Goal: Information Seeking & Learning: Compare options

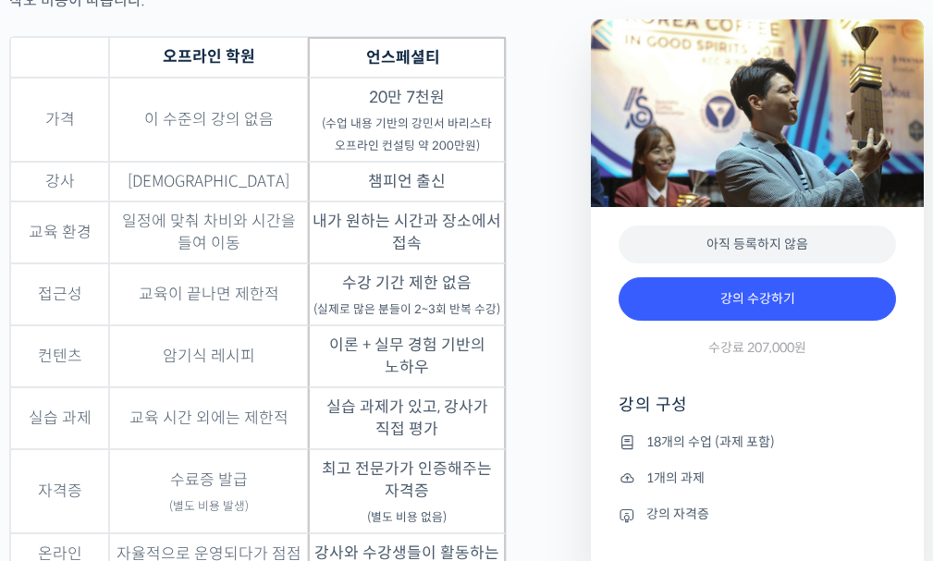
scroll to position [4431, 0]
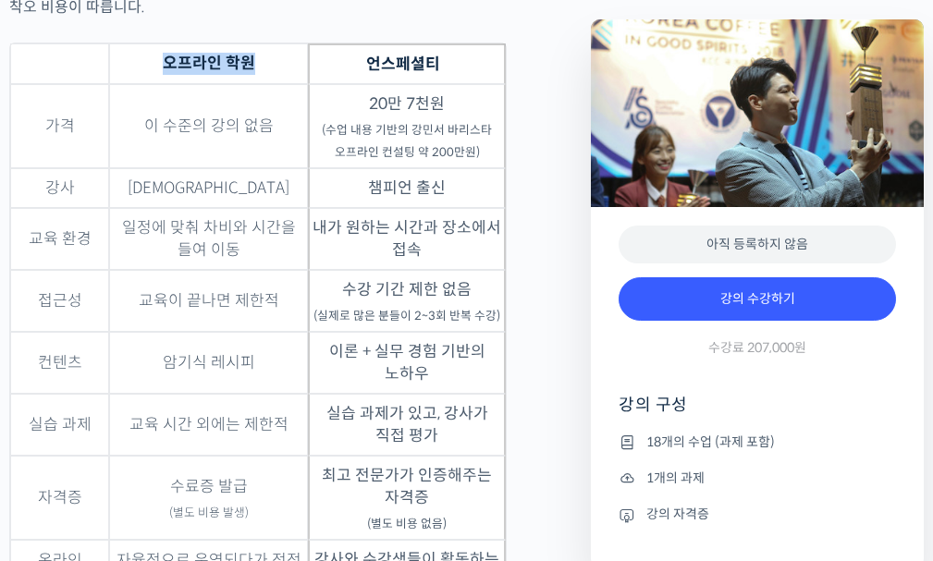
drag, startPoint x: 159, startPoint y: 14, endPoint x: 313, endPoint y: 32, distance: 155.5
click at [279, 43] on th "오프라인 학원" at bounding box center [208, 63] width 199 height 41
drag, startPoint x: 333, startPoint y: 31, endPoint x: 246, endPoint y: 75, distance: 97.6
click at [309, 50] on table "오프라인 학원 언스페셜티 가격 이 수준의 강의 없음 20만 7천원 (수업 내용 기반의 강민서 바리스타 오프라인 컨설팅 약 200만원) 강사 복…" at bounding box center [257, 323] width 497 height 561
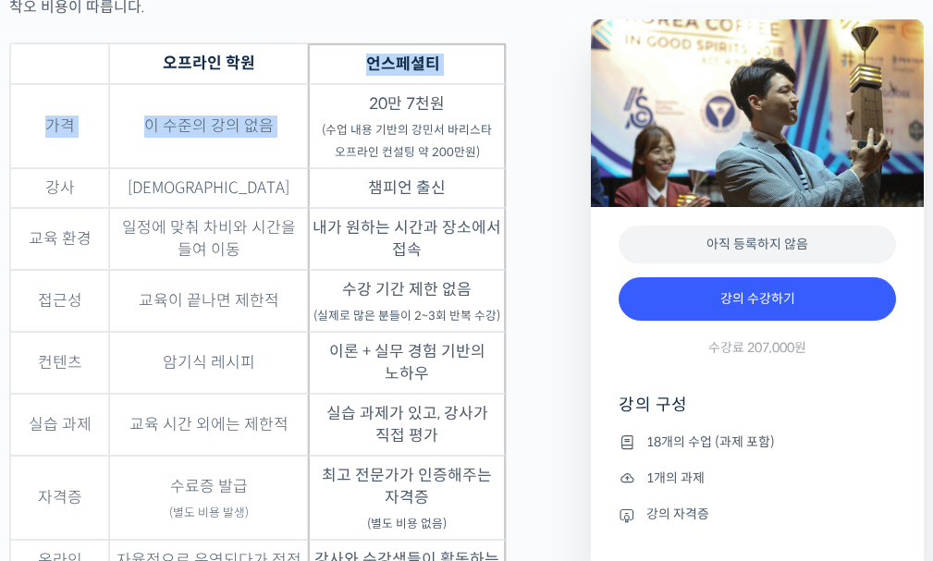
drag, startPoint x: 212, startPoint y: 64, endPoint x: 252, endPoint y: 70, distance: 41.2
click at [213, 84] on td "이 수준의 강의 없음" at bounding box center [208, 126] width 199 height 84
click at [283, 87] on td "이 수준의 강의 없음" at bounding box center [208, 126] width 199 height 84
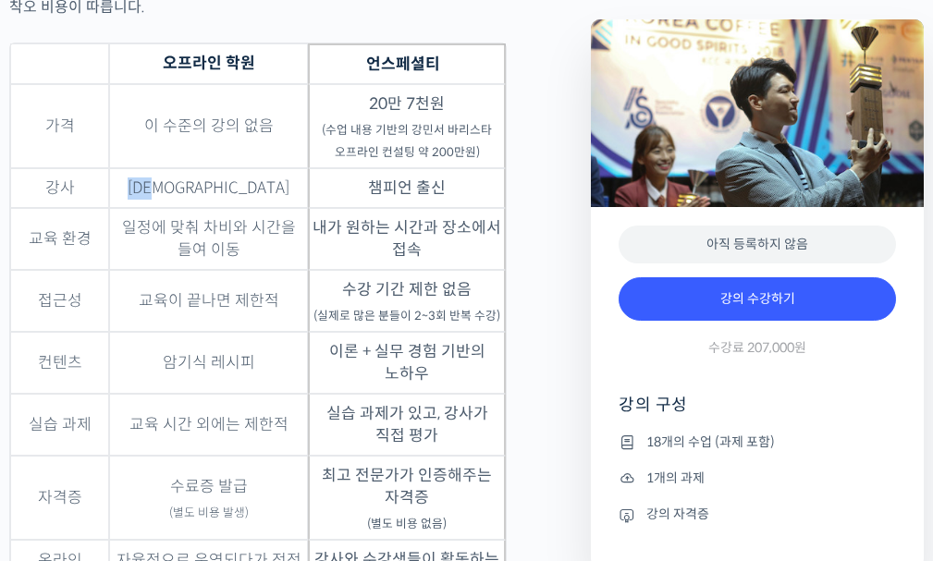
drag, startPoint x: 232, startPoint y: 141, endPoint x: 292, endPoint y: 142, distance: 60.1
click at [261, 168] on td "[DEMOGRAPHIC_DATA]" at bounding box center [208, 188] width 199 height 40
click at [302, 168] on td "[DEMOGRAPHIC_DATA]" at bounding box center [208, 188] width 199 height 40
drag, startPoint x: 368, startPoint y: 141, endPoint x: 455, endPoint y: 158, distance: 88.5
click at [455, 168] on td "챔피언 출신" at bounding box center [407, 188] width 199 height 40
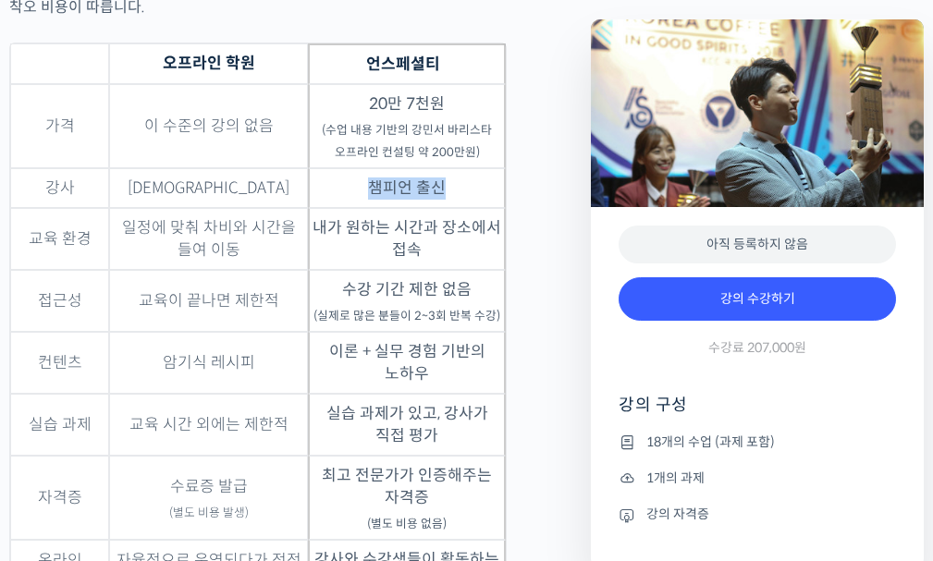
click at [455, 168] on td "챔피언 출신" at bounding box center [407, 188] width 199 height 40
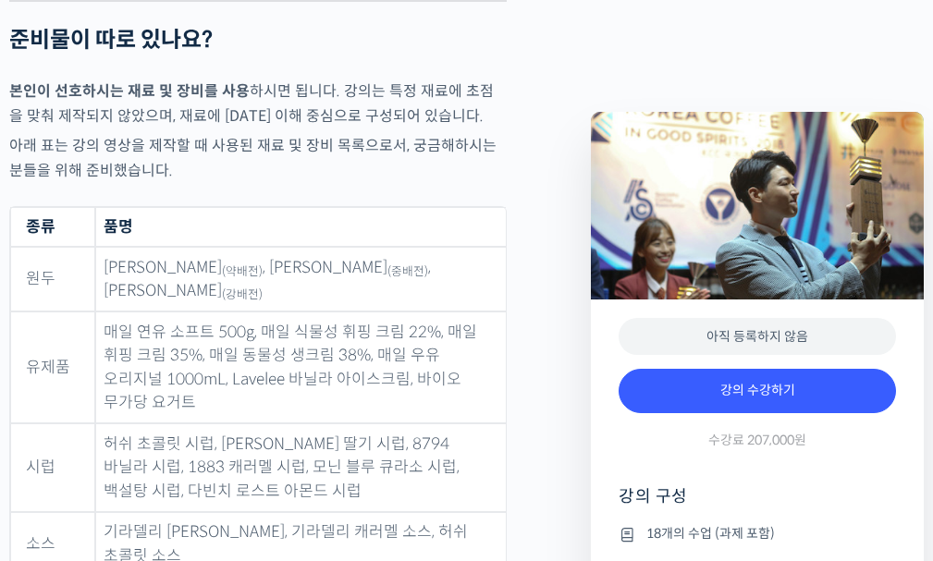
scroll to position [6927, 0]
